Goal: Communication & Community: Ask a question

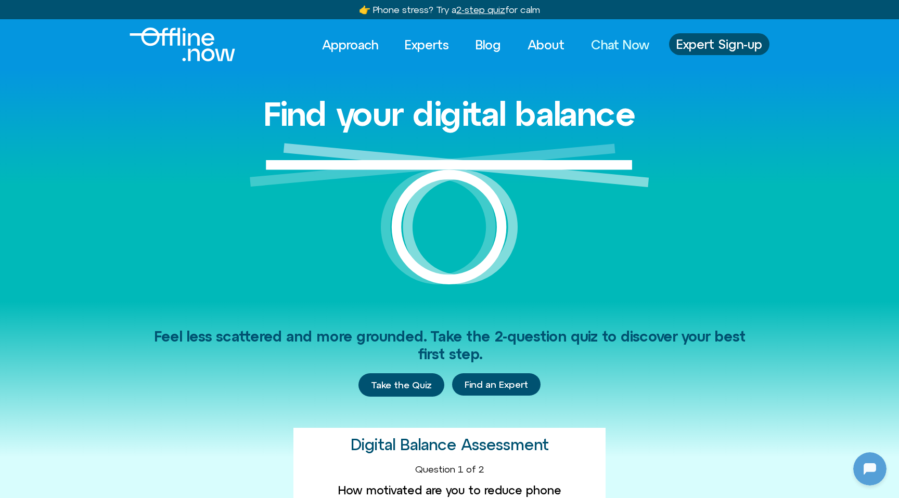
click at [594, 43] on link "Chat Now" at bounding box center [620, 44] width 77 height 23
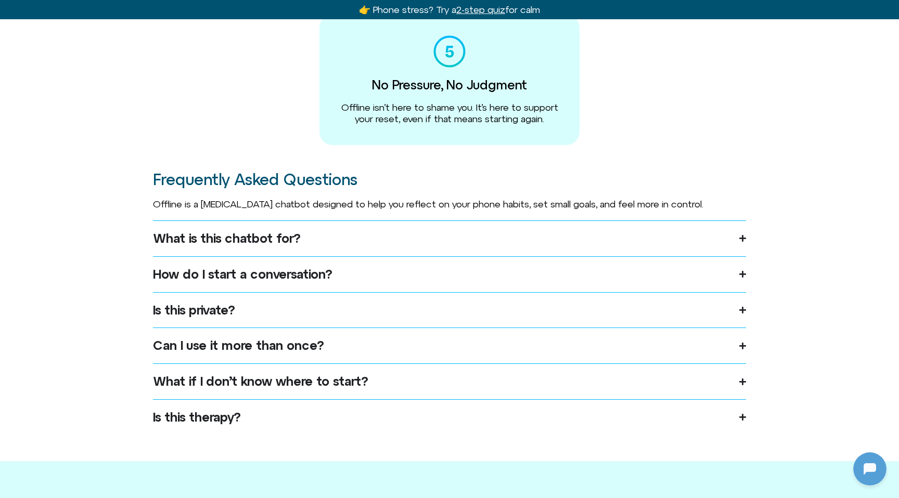
scroll to position [566, 0]
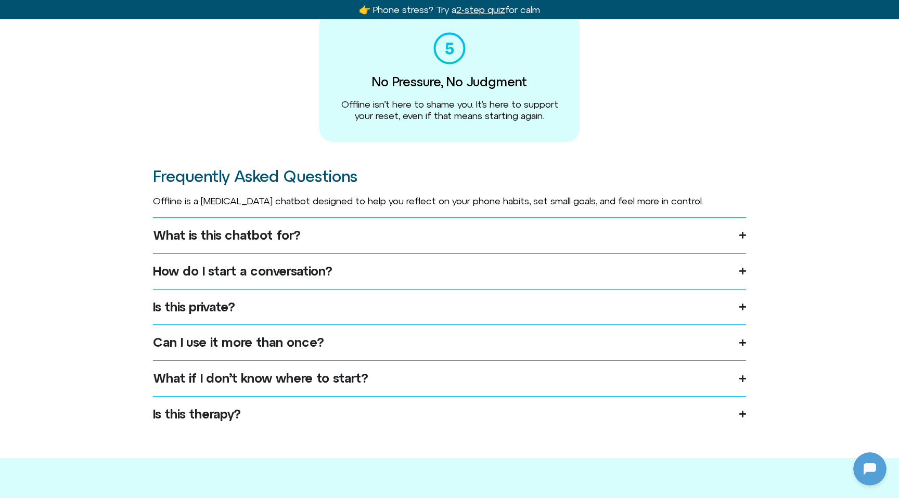
click at [496, 253] on summary "What is this chatbot for?" at bounding box center [449, 235] width 593 height 36
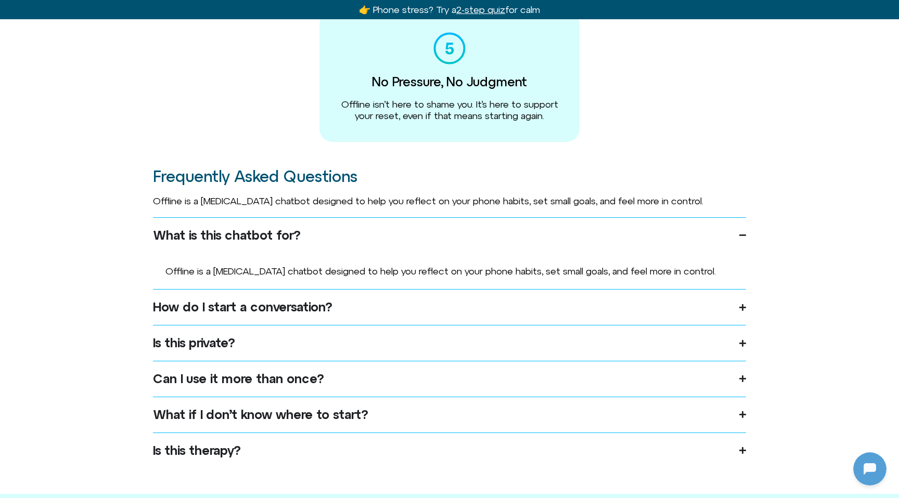
click at [433, 309] on summary "How do I start a conversation?" at bounding box center [449, 307] width 593 height 36
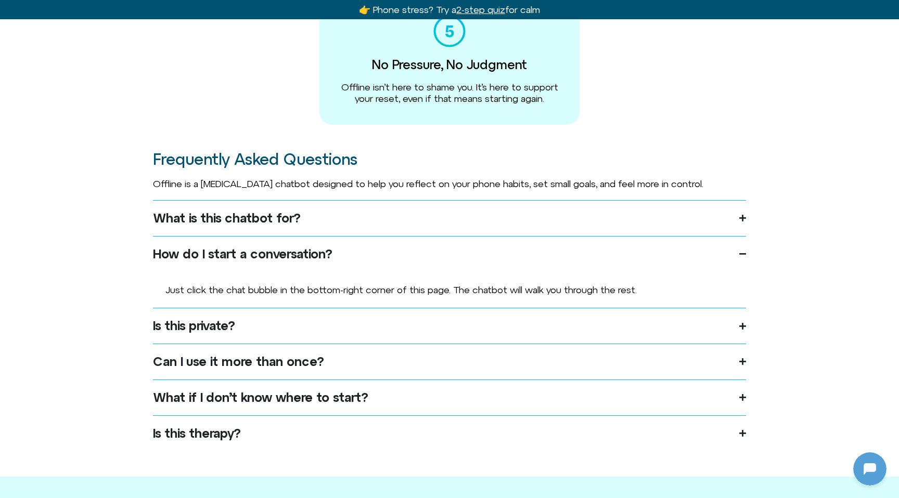
scroll to position [598, 0]
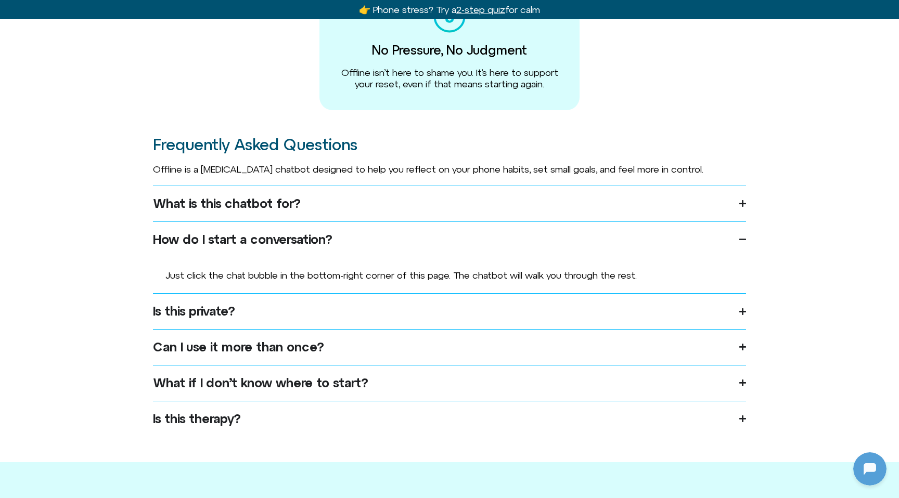
click at [423, 315] on summary "Is this private?" at bounding box center [449, 311] width 593 height 36
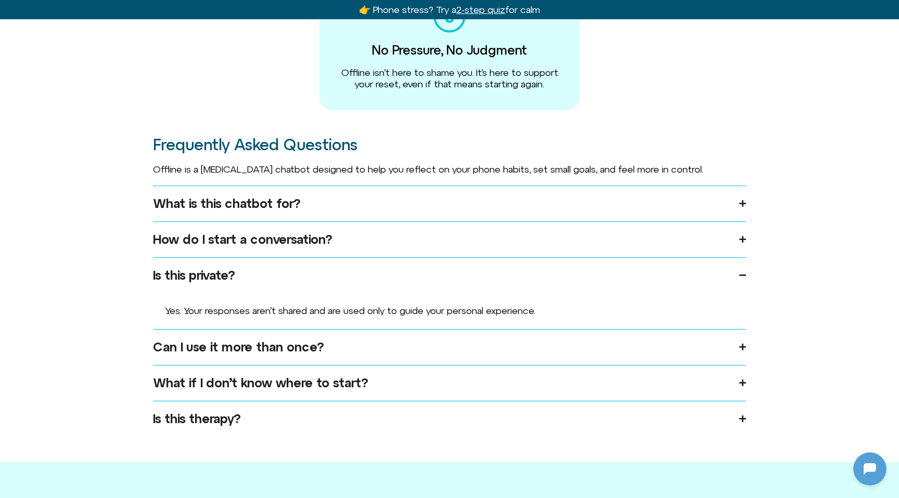
click at [387, 350] on summary "Can I use it more than once?" at bounding box center [449, 347] width 593 height 36
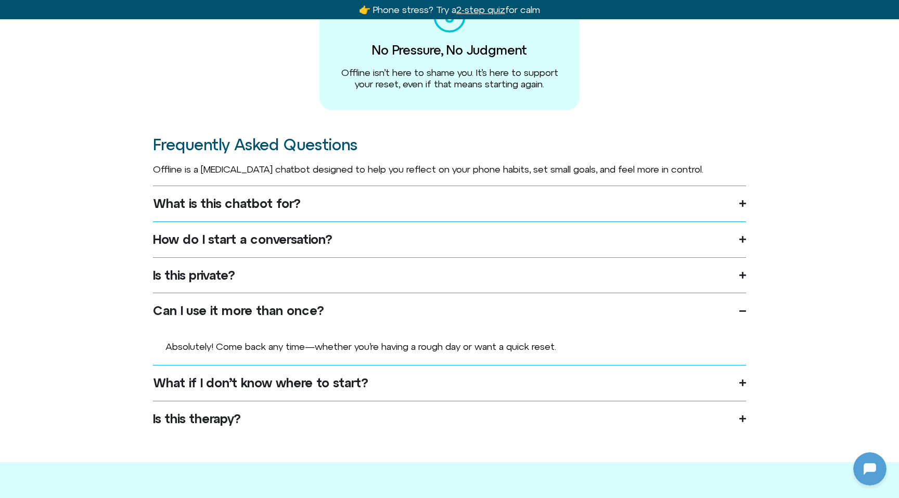
click at [383, 393] on summary "What if I don’t know where to start?" at bounding box center [449, 383] width 593 height 36
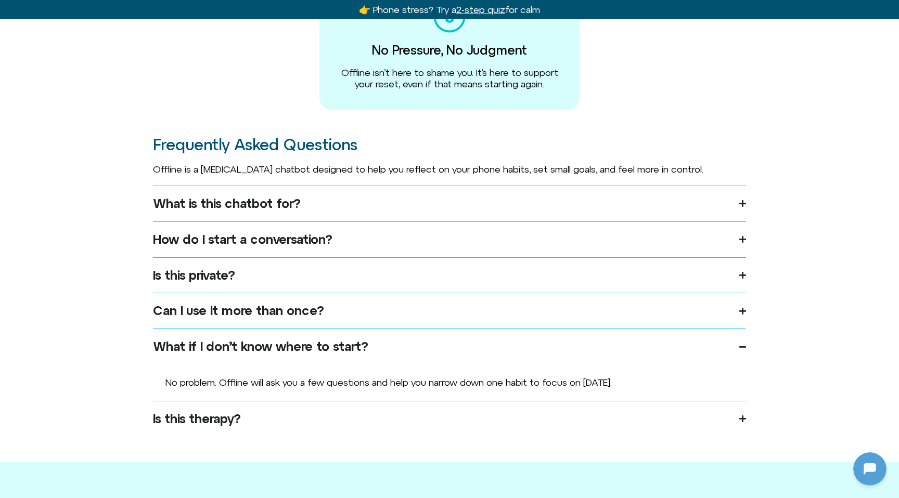
click at [317, 428] on summary "Is this therapy?" at bounding box center [449, 419] width 593 height 36
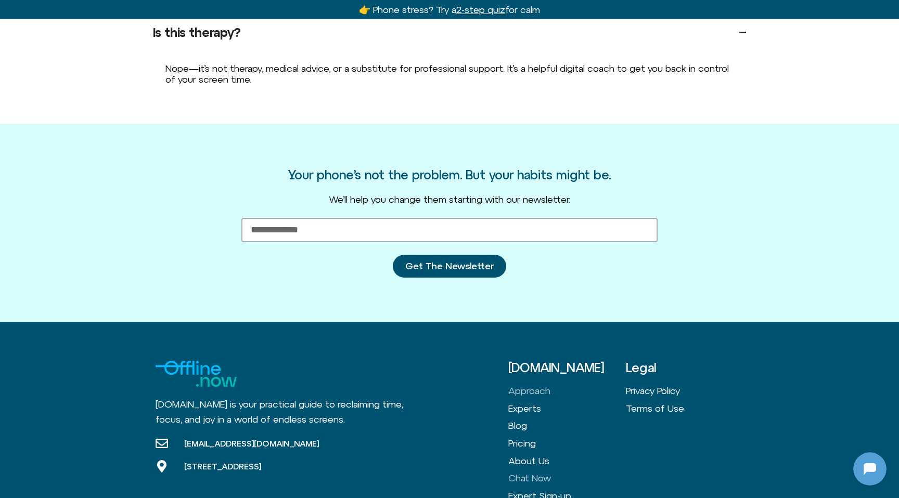
scroll to position [1063, 0]
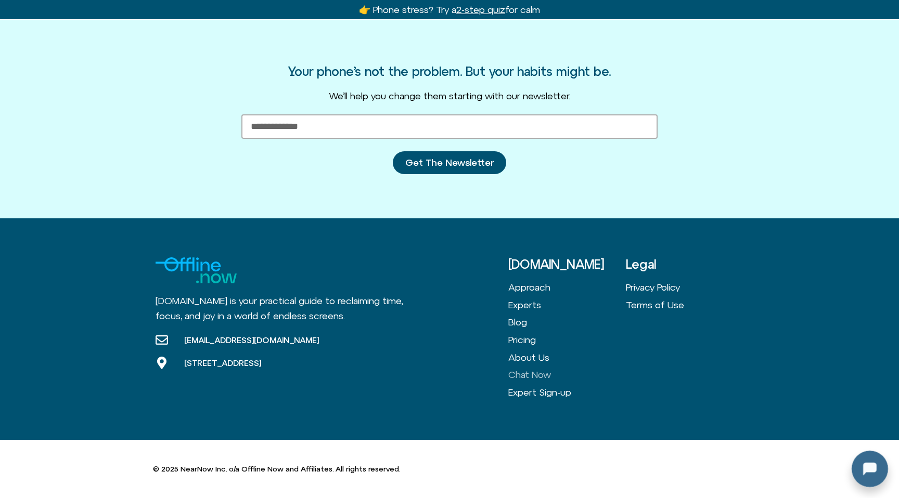
click at [860, 461] on div at bounding box center [867, 467] width 33 height 33
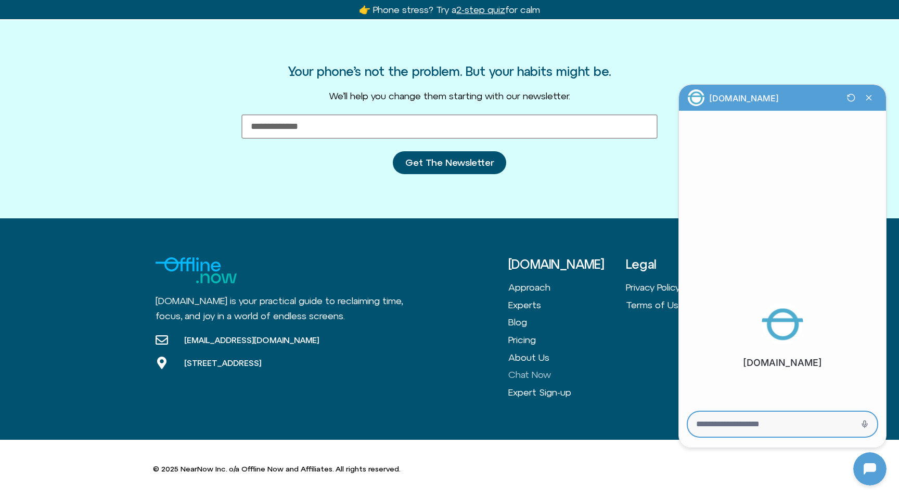
click at [766, 425] on textarea "Message Input" at bounding box center [768, 424] width 144 height 10
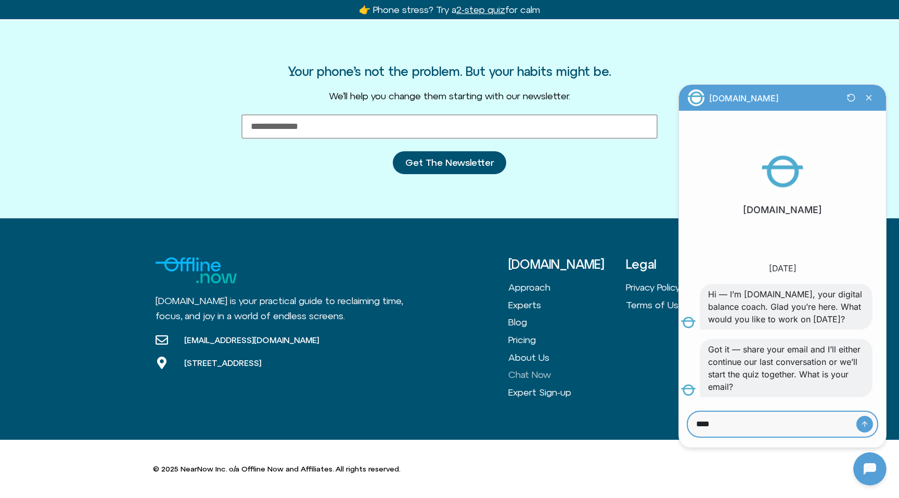
type textarea "*****"
type textarea "**********"
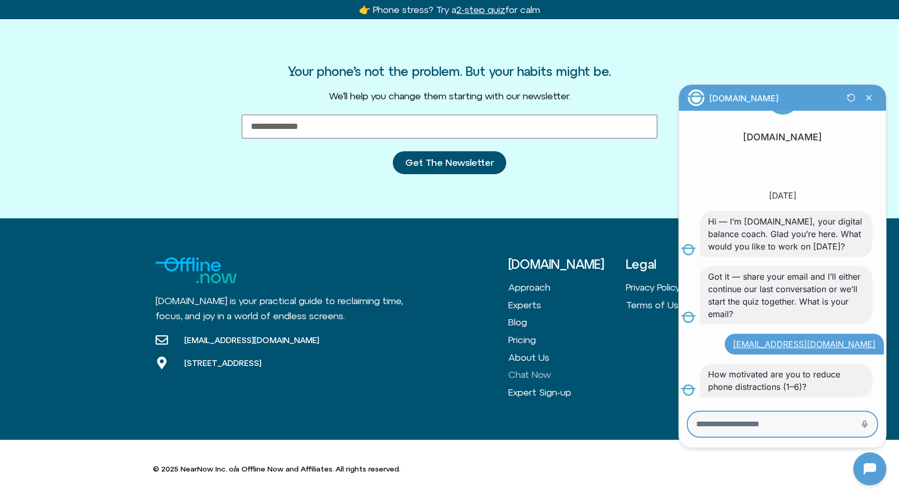
scroll to position [70, 0]
type textarea "*"
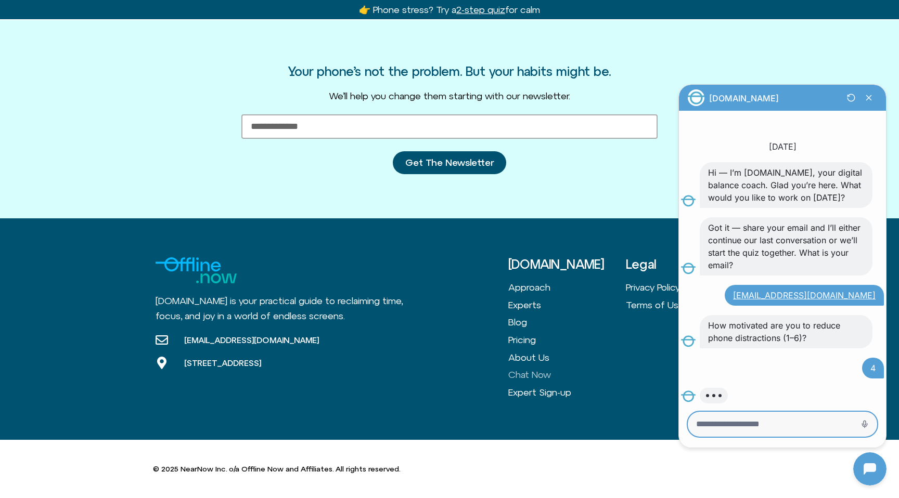
scroll to position [125, 0]
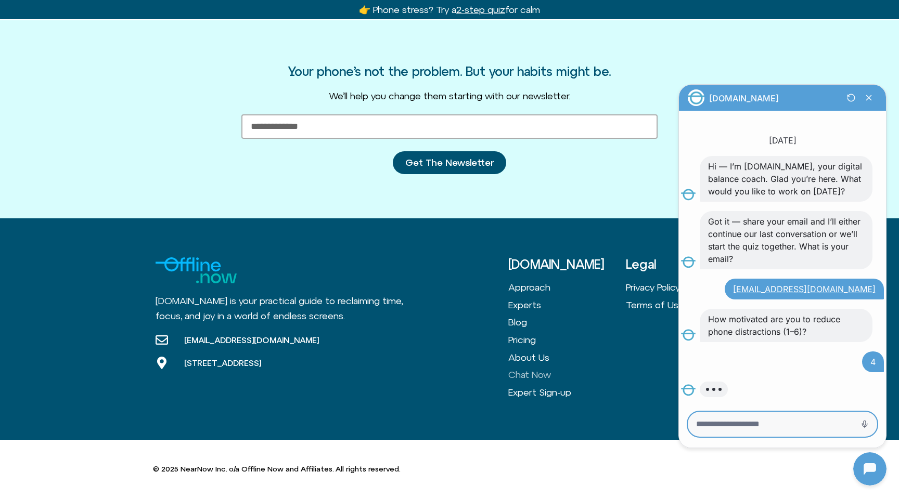
type textarea "*"
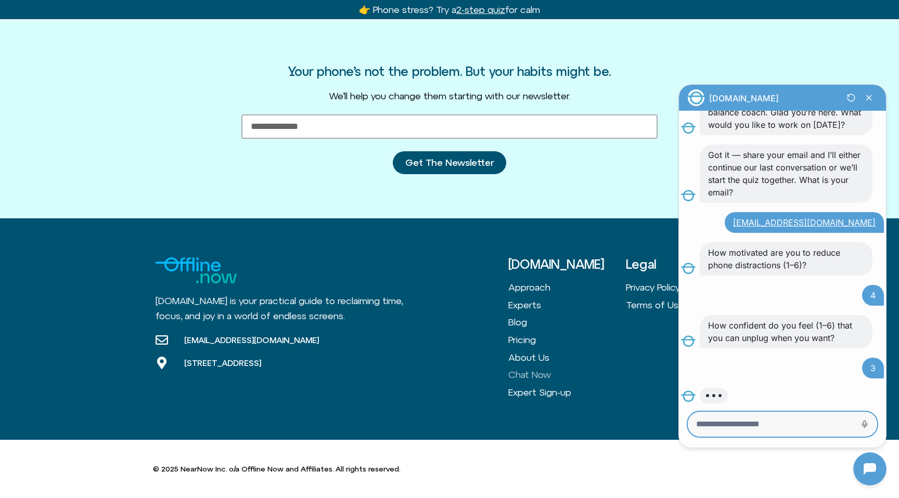
scroll to position [198, 0]
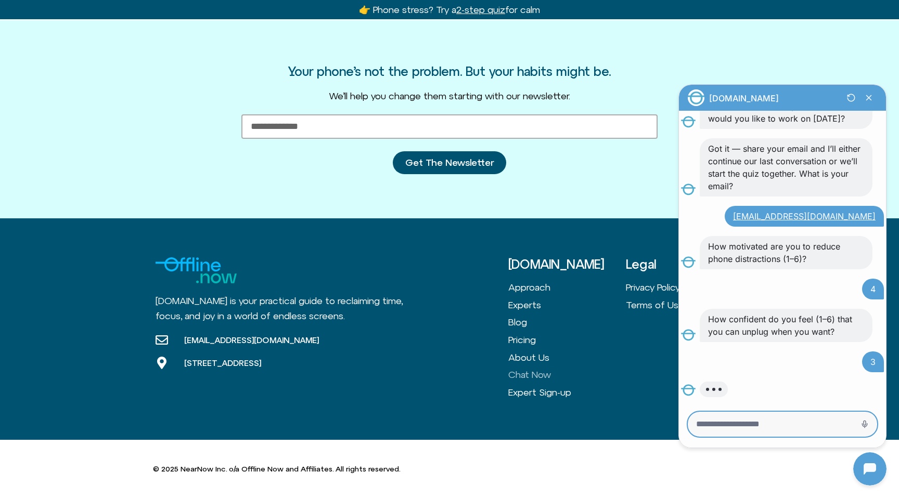
type textarea "*"
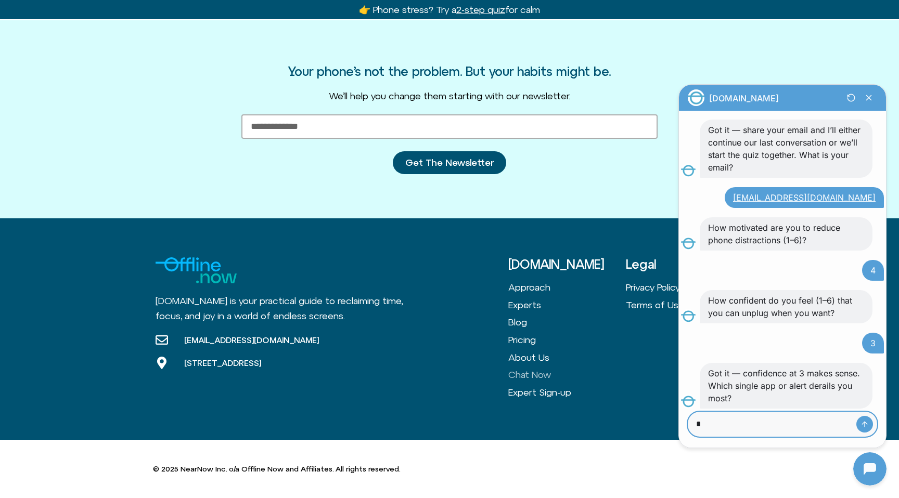
scroll to position [228, 0]
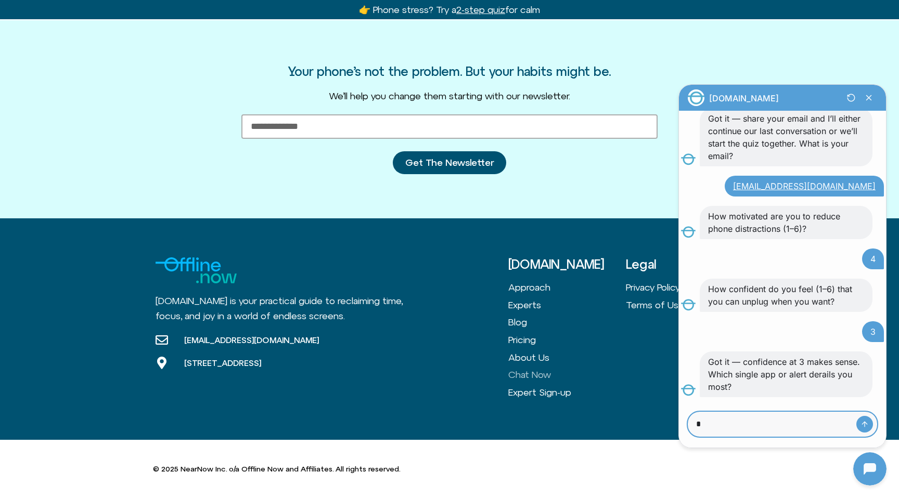
click at [764, 421] on textarea "*" at bounding box center [768, 424] width 144 height 10
type textarea "*********"
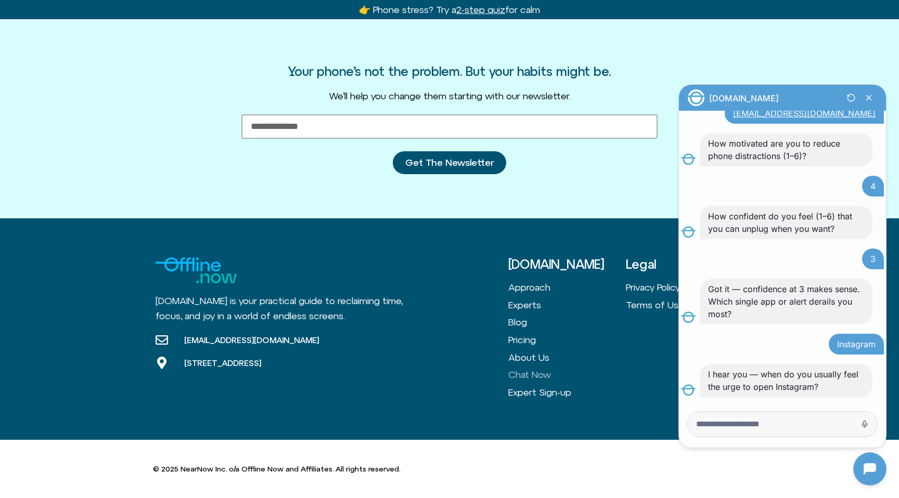
scroll to position [301, 0]
click at [778, 420] on textarea "Message Input" at bounding box center [768, 424] width 144 height 10
type textarea "*"
type textarea "******"
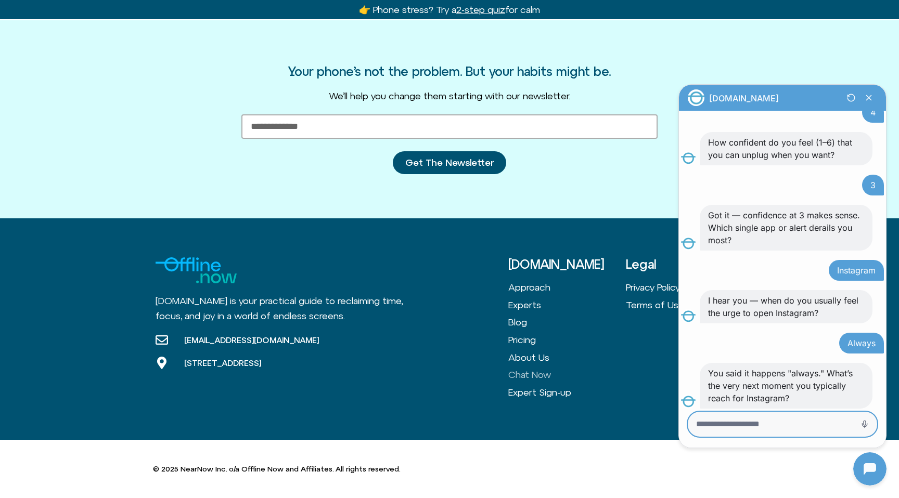
scroll to position [387, 0]
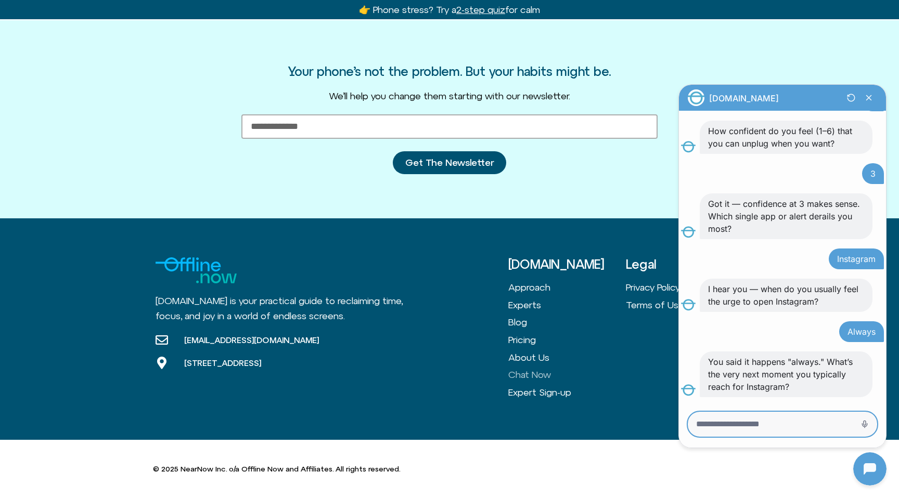
click at [822, 427] on textarea "Message Input" at bounding box center [768, 424] width 144 height 10
type textarea "*******"
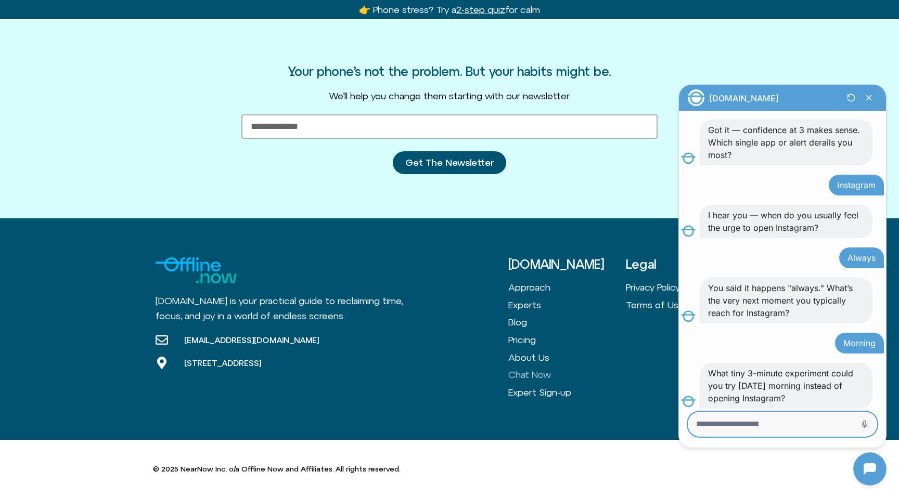
scroll to position [472, 0]
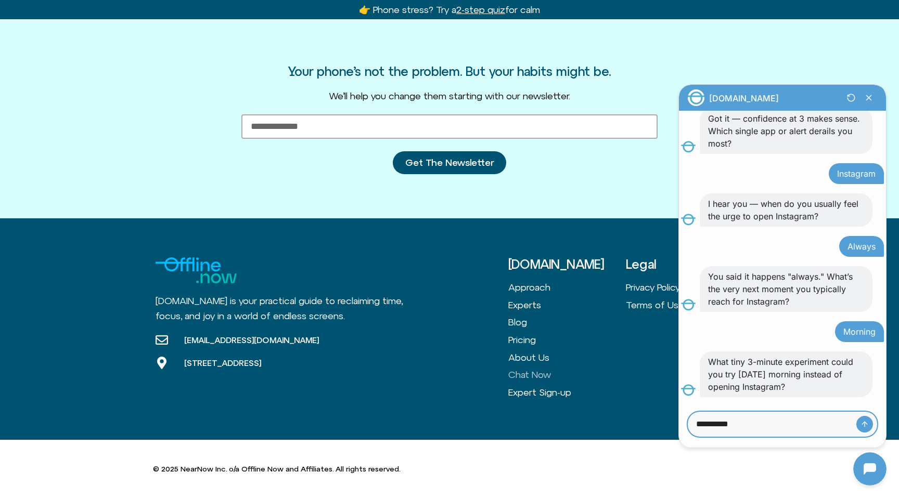
type textarea "**********"
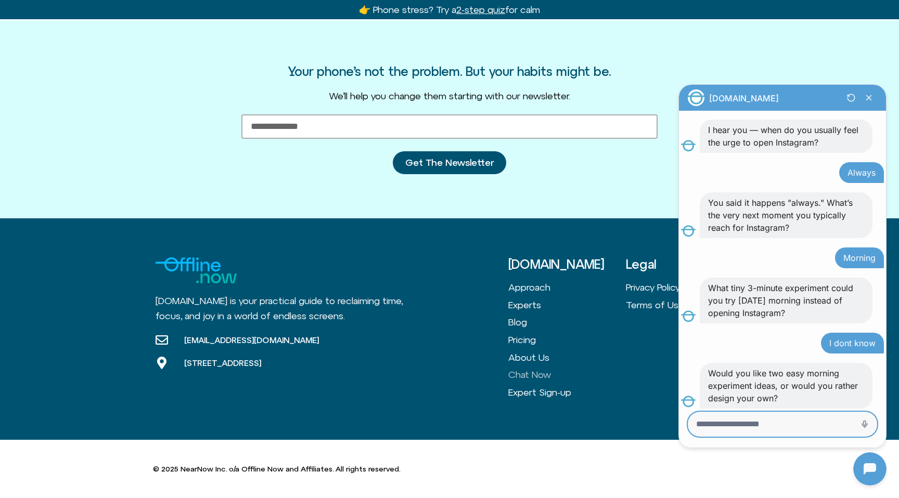
scroll to position [557, 0]
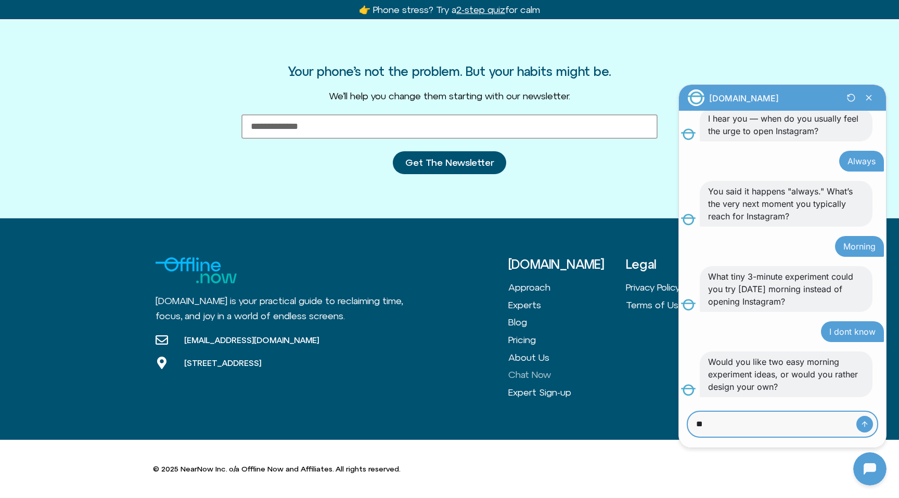
type textarea "***"
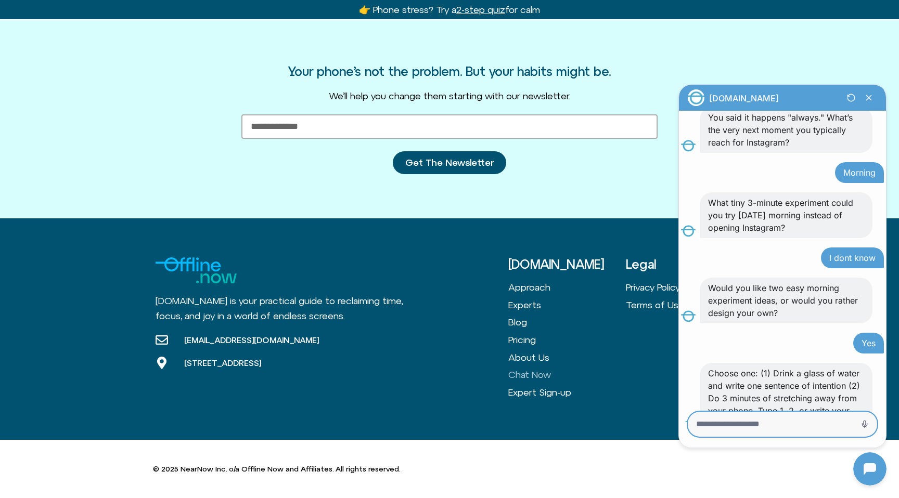
scroll to position [667, 0]
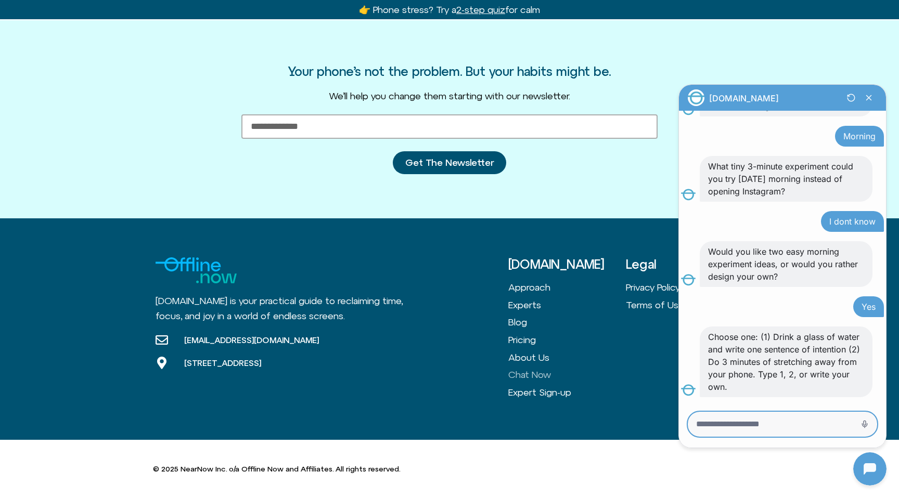
type textarea "*"
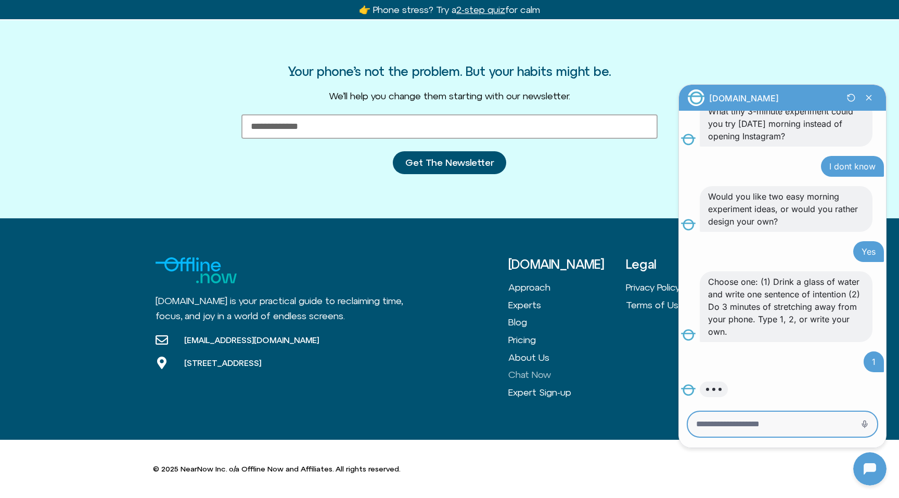
scroll to position [765, 0]
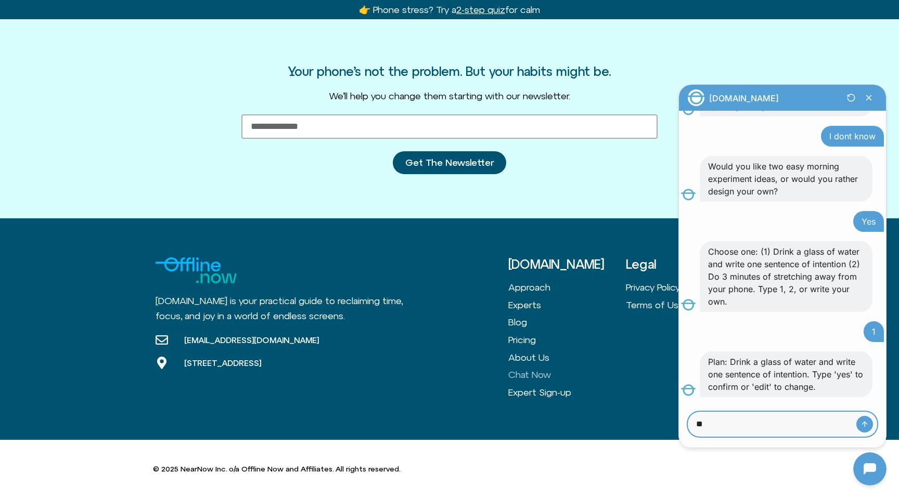
type textarea "***"
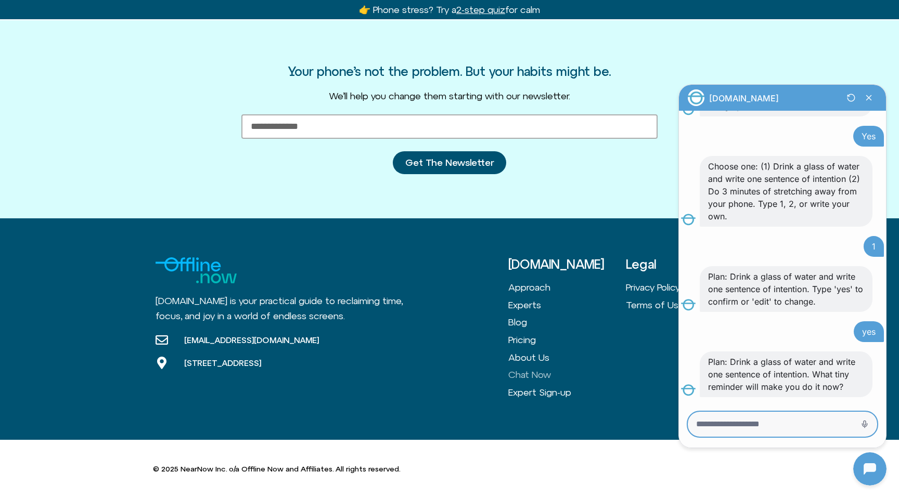
scroll to position [863, 0]
type textarea "***"
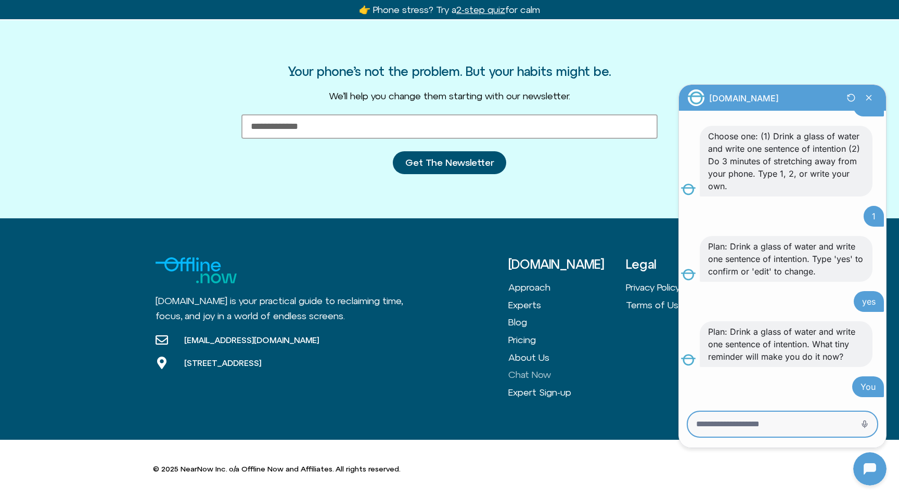
scroll to position [936, 0]
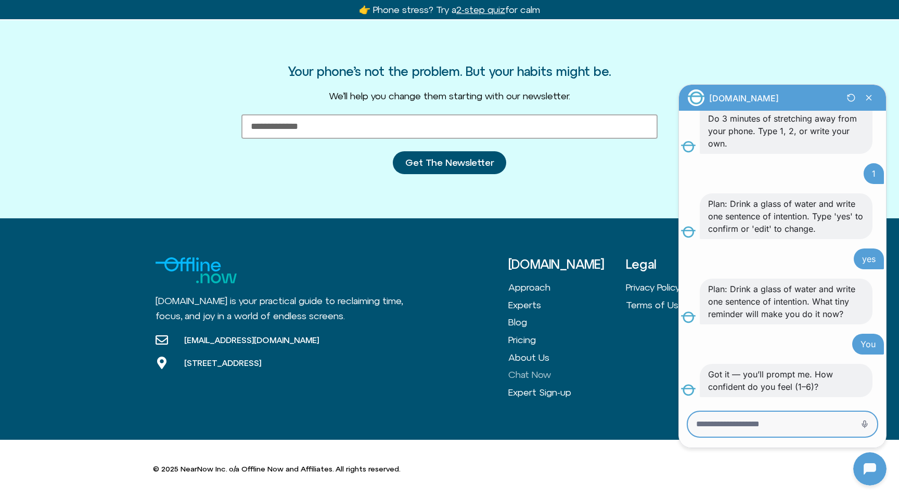
type textarea "*"
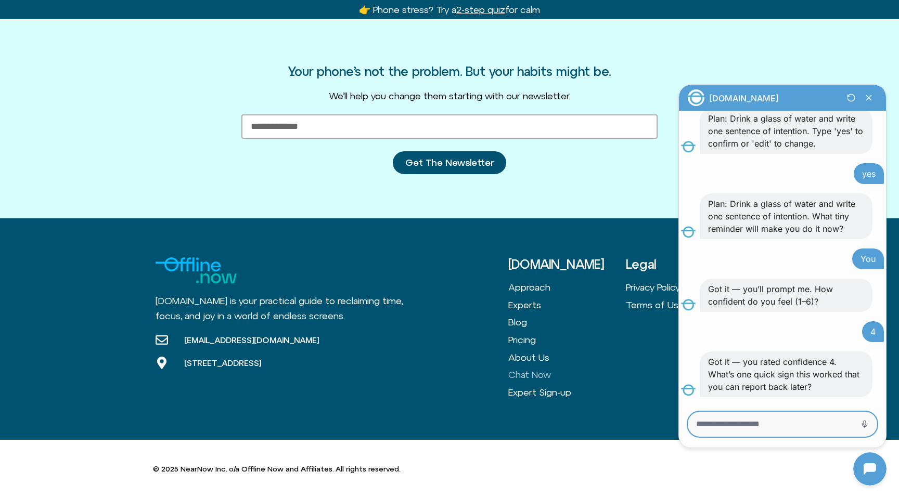
scroll to position [1021, 0]
type textarea "***"
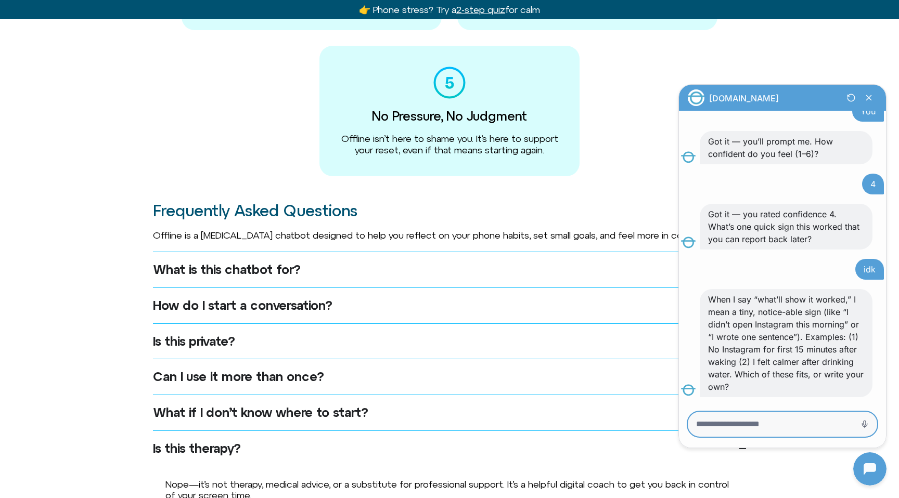
scroll to position [0, 0]
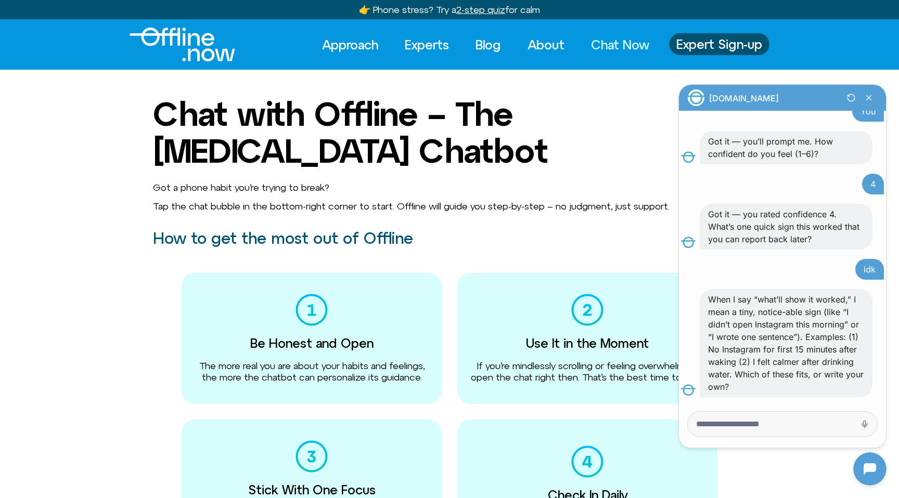
click at [489, 3] on div "👉 Phone stress? Try a 2-step quiz for calm" at bounding box center [449, 9] width 181 height 13
click at [476, 8] on u "2-step quiz" at bounding box center [480, 9] width 49 height 11
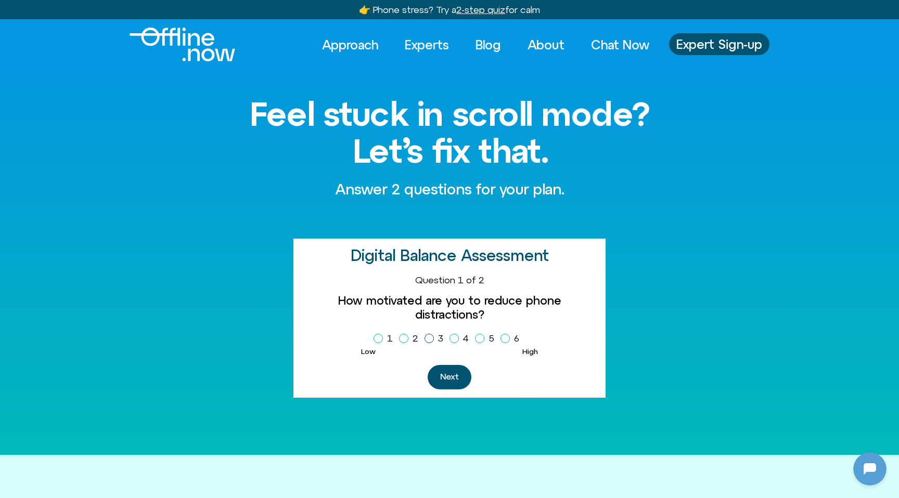
click at [430, 334] on span "Homepage Sign Up" at bounding box center [429, 338] width 9 height 9
click at [442, 365] on button "Next" at bounding box center [450, 377] width 44 height 24
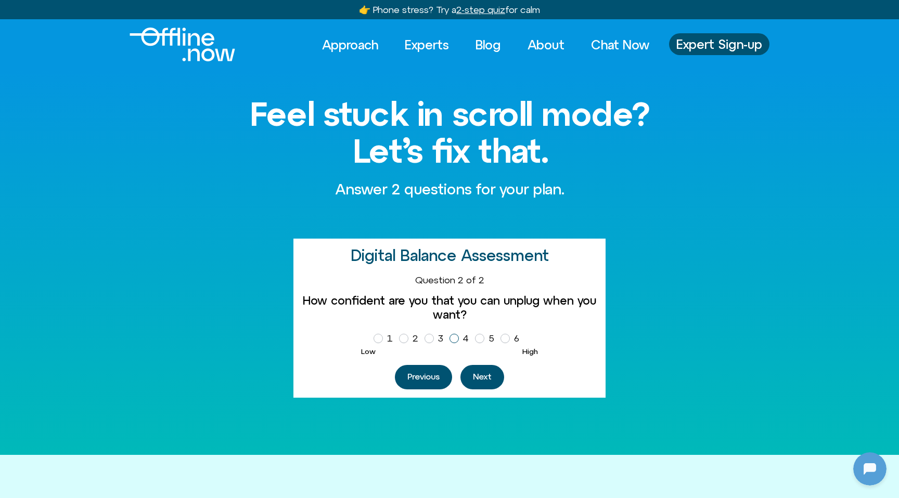
click at [454, 338] on icon "Homepage Sign Up" at bounding box center [454, 338] width 6 height 5
click at [479, 367] on button "Next" at bounding box center [482, 377] width 44 height 24
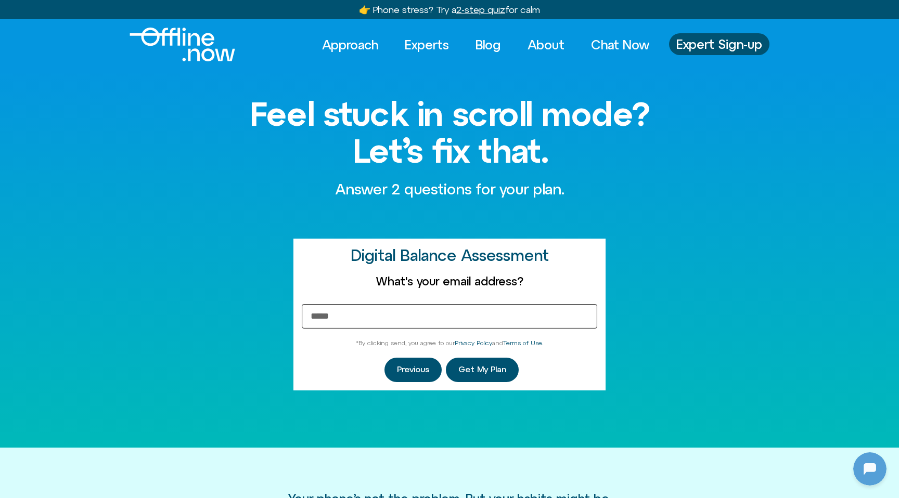
click at [465, 319] on input "Email Address" at bounding box center [449, 316] width 295 height 24
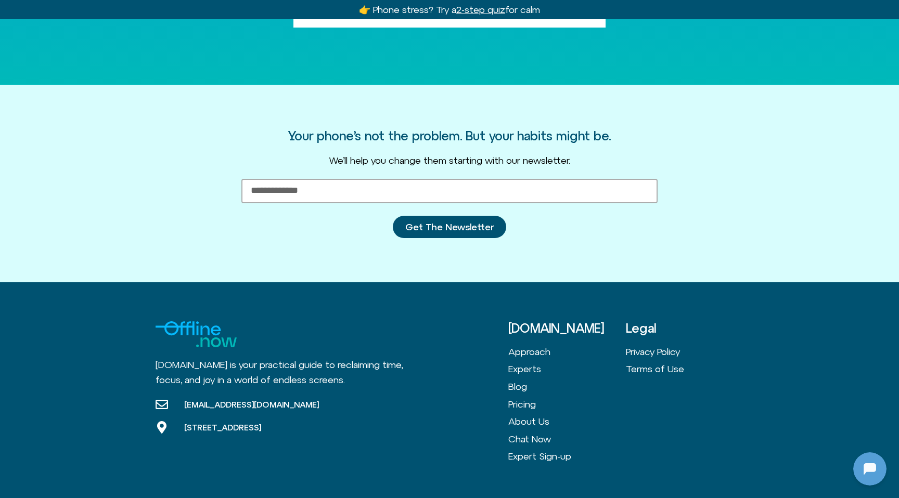
scroll to position [407, 0]
